Goal: Find specific page/section: Find specific page/section

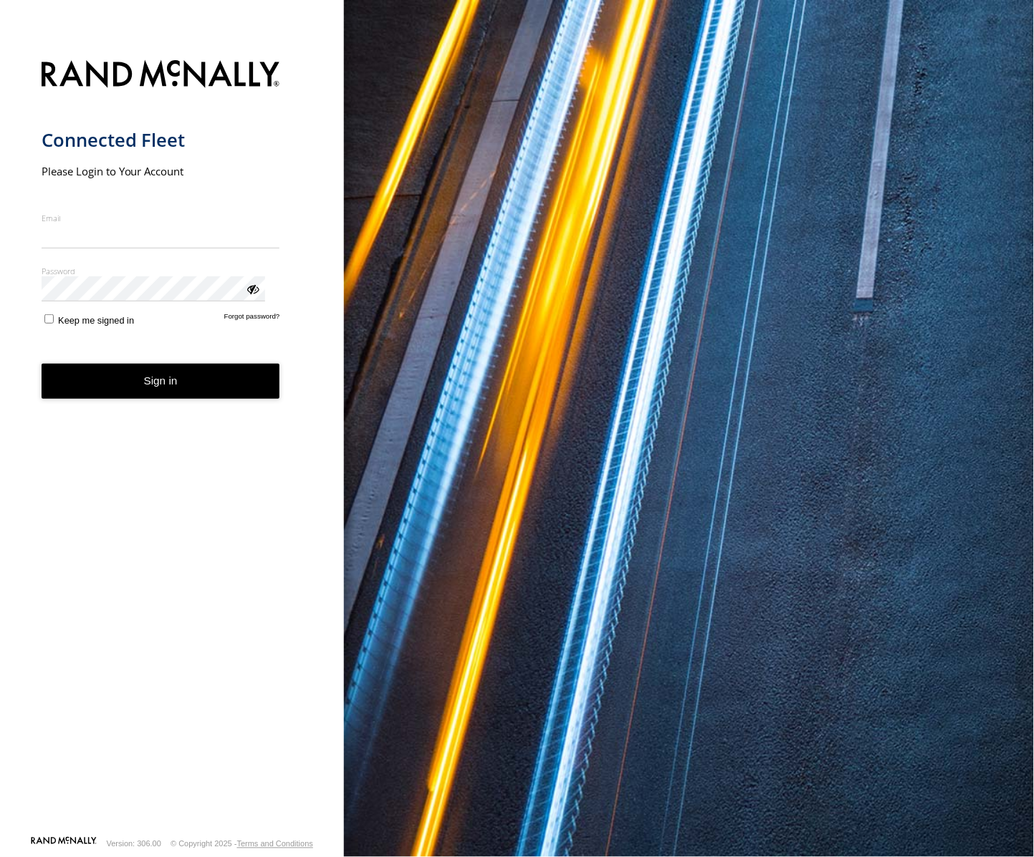
type input "**********"
click at [181, 364] on button "Sign in" at bounding box center [161, 381] width 239 height 35
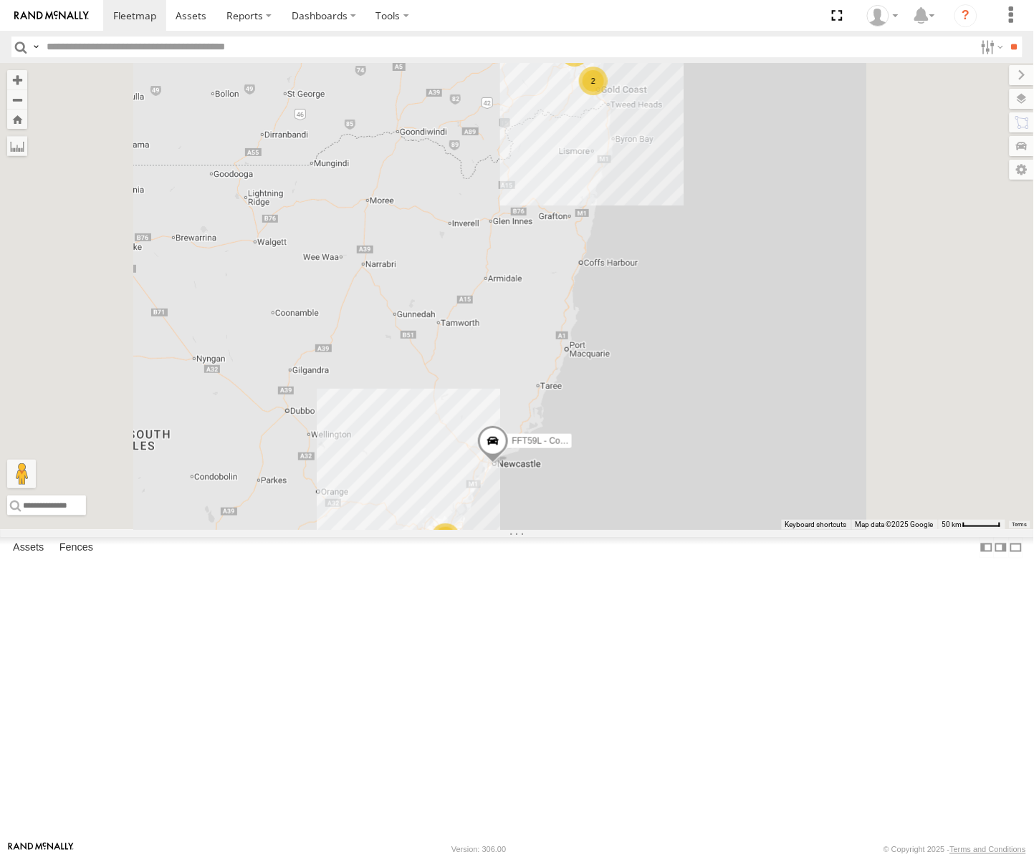
click at [0, 0] on div "[GEOGRAPHIC_DATA]" at bounding box center [0, 0] width 0 height 0
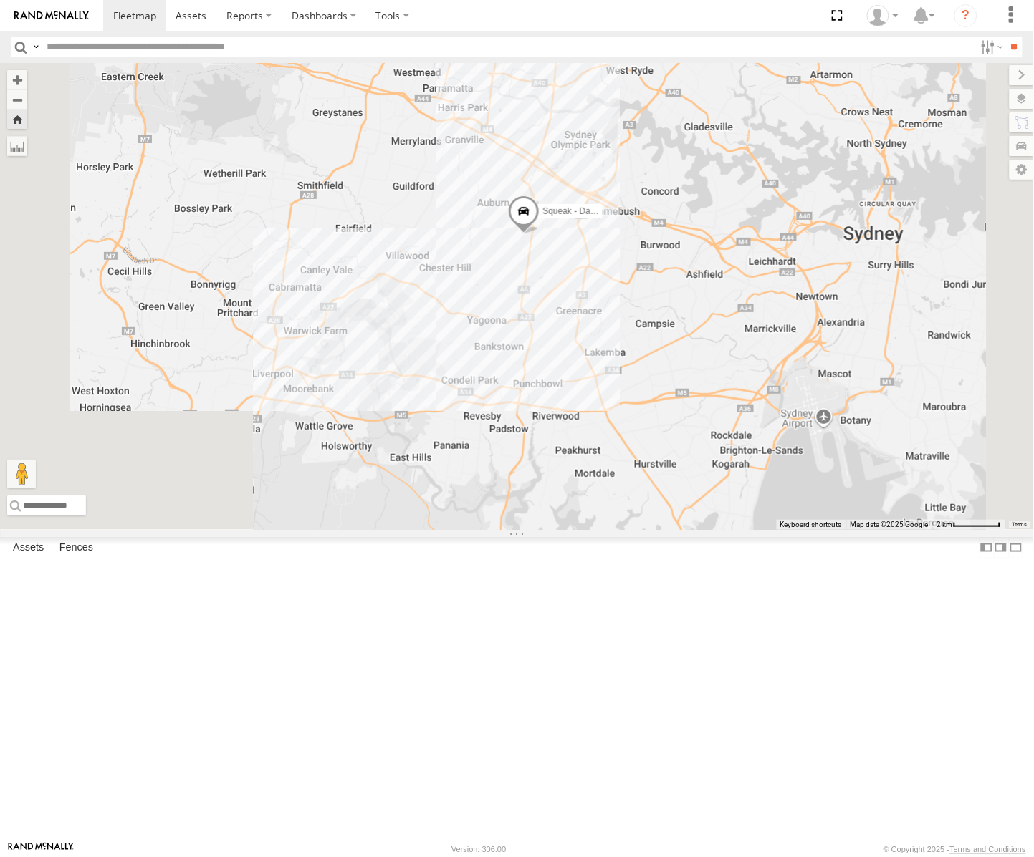
drag, startPoint x: 749, startPoint y: 697, endPoint x: 714, endPoint y: 416, distance: 282.9
click at [714, 416] on div "Squeak - Dark Green" at bounding box center [517, 296] width 1034 height 467
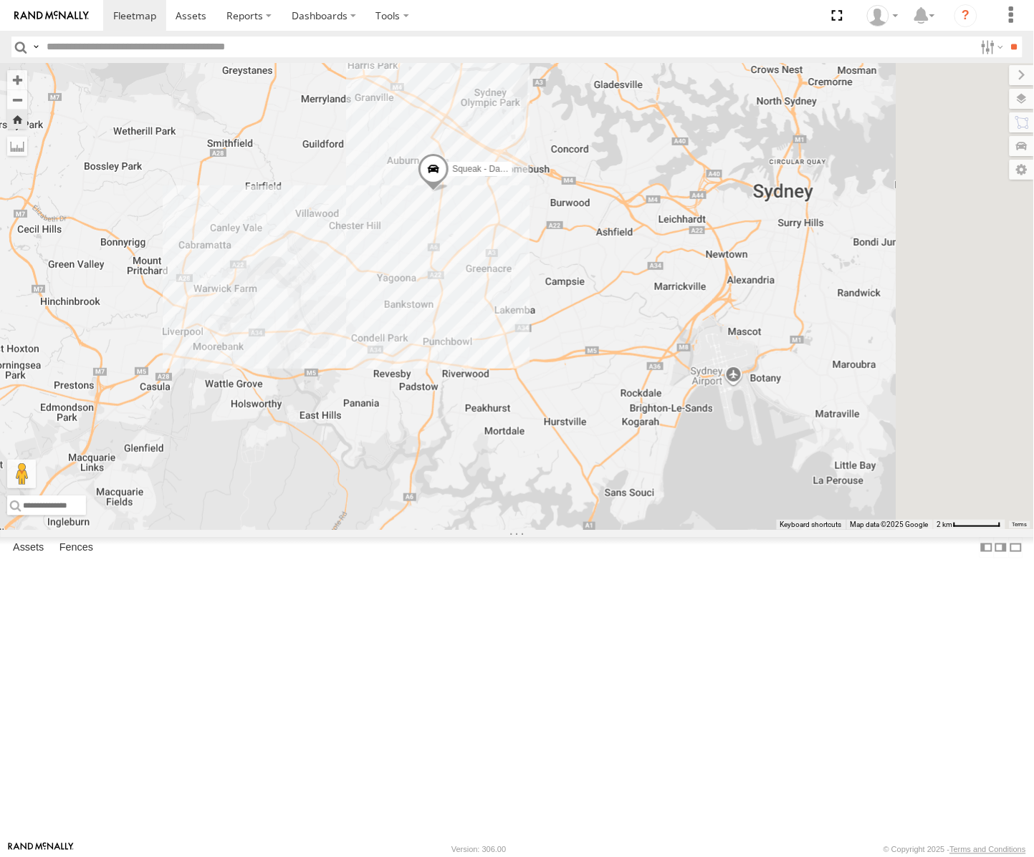
drag, startPoint x: 736, startPoint y: 477, endPoint x: 641, endPoint y: 471, distance: 94.7
click at [641, 471] on div "Squeak - Dark Green" at bounding box center [517, 296] width 1034 height 467
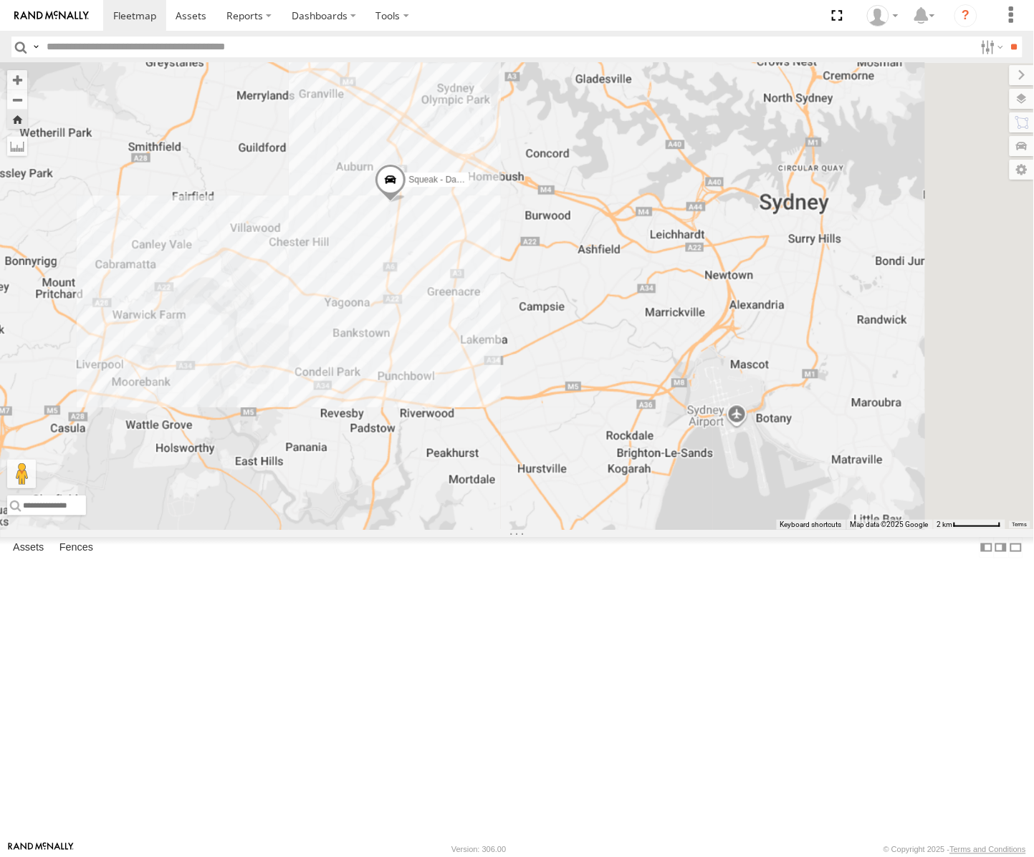
drag, startPoint x: 892, startPoint y: 341, endPoint x: 781, endPoint y: 351, distance: 111.5
click at [781, 351] on div "Squeak - Dark Green" at bounding box center [517, 296] width 1034 height 467
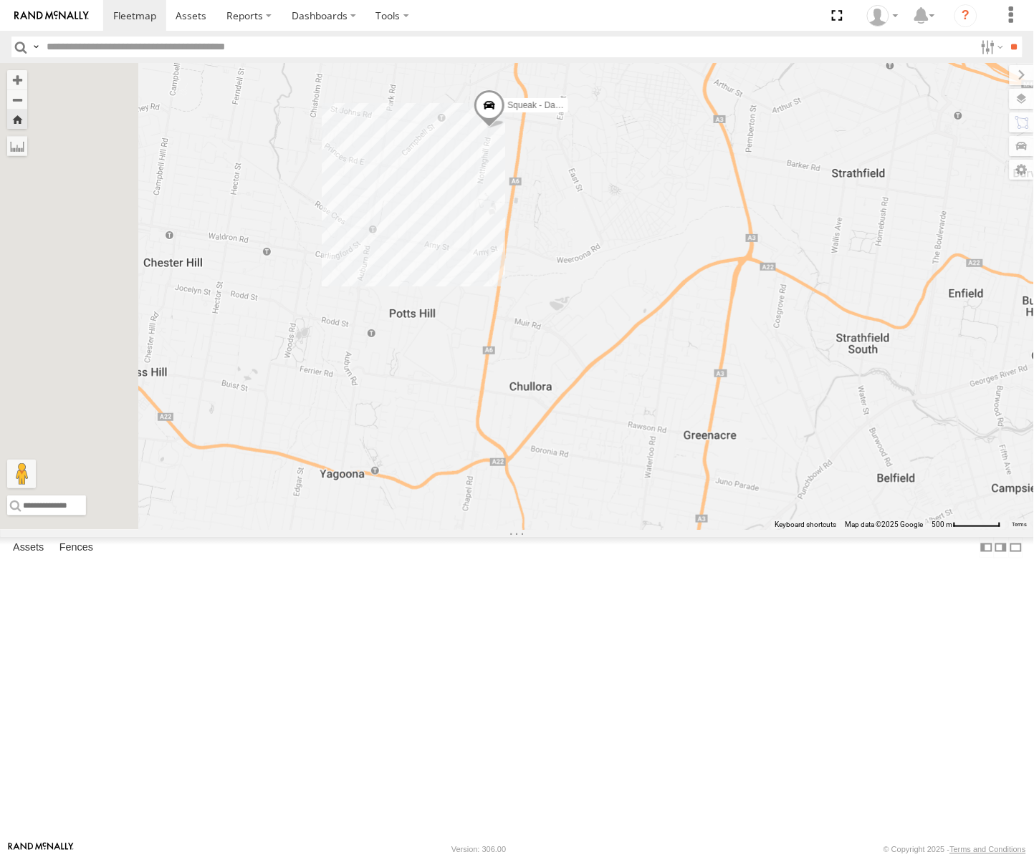
drag, startPoint x: 663, startPoint y: 327, endPoint x: 745, endPoint y: 524, distance: 213.3
click at [745, 524] on div "Squeak - Dark Green" at bounding box center [517, 296] width 1034 height 467
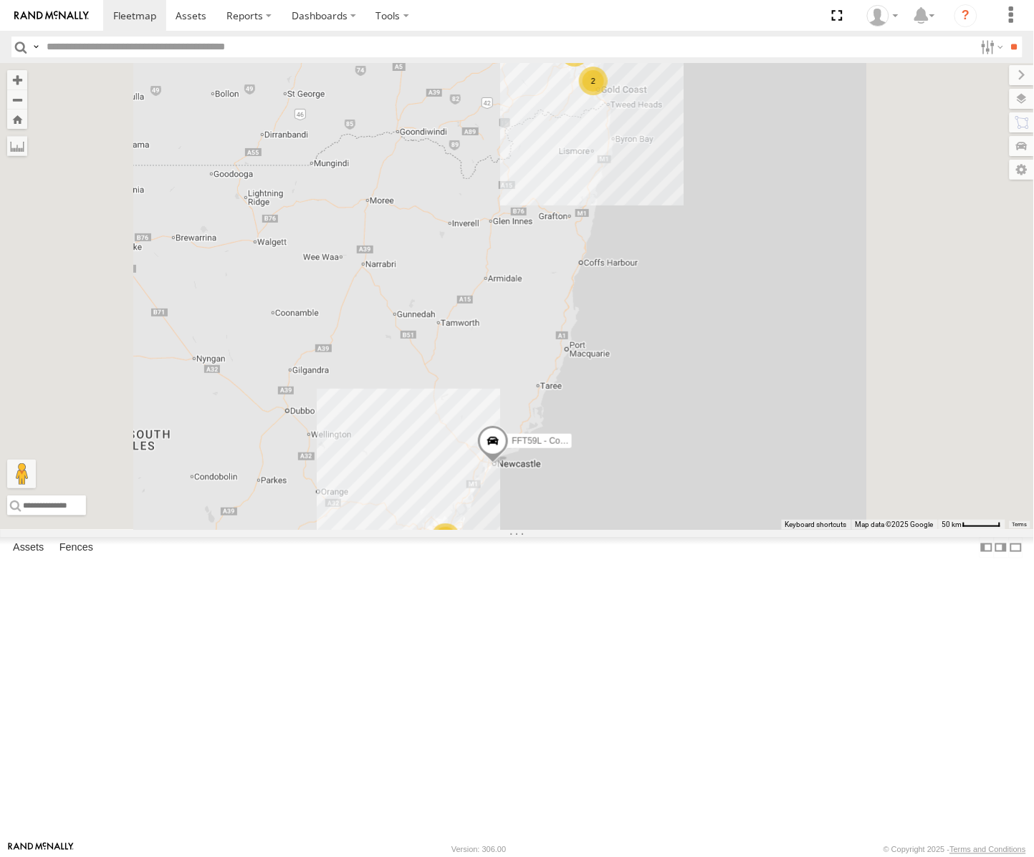
click at [0, 0] on div "[PERSON_NAME] - Dark Green" at bounding box center [0, 0] width 0 height 0
